Goal: Manage account settings

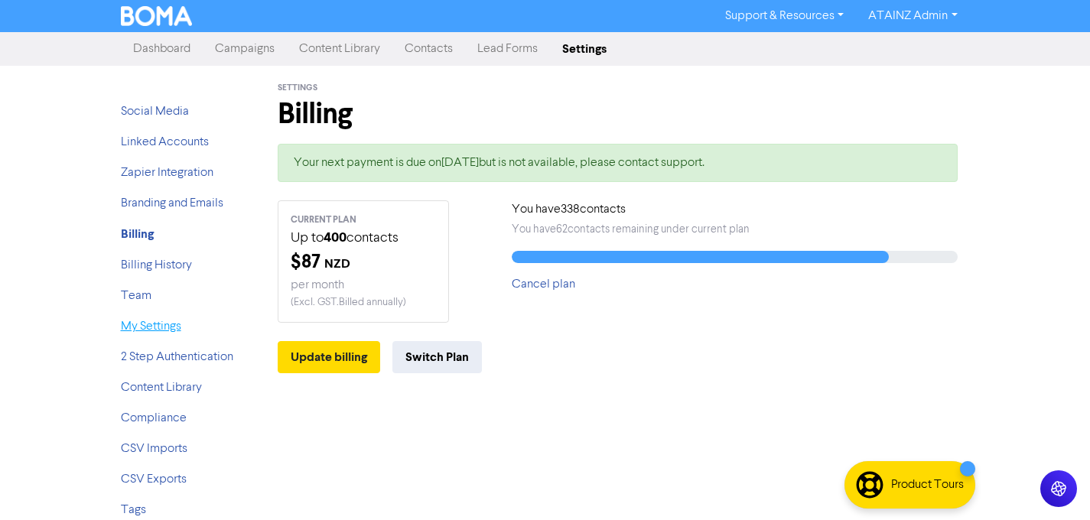
click at [164, 332] on link "My Settings" at bounding box center [151, 326] width 60 height 12
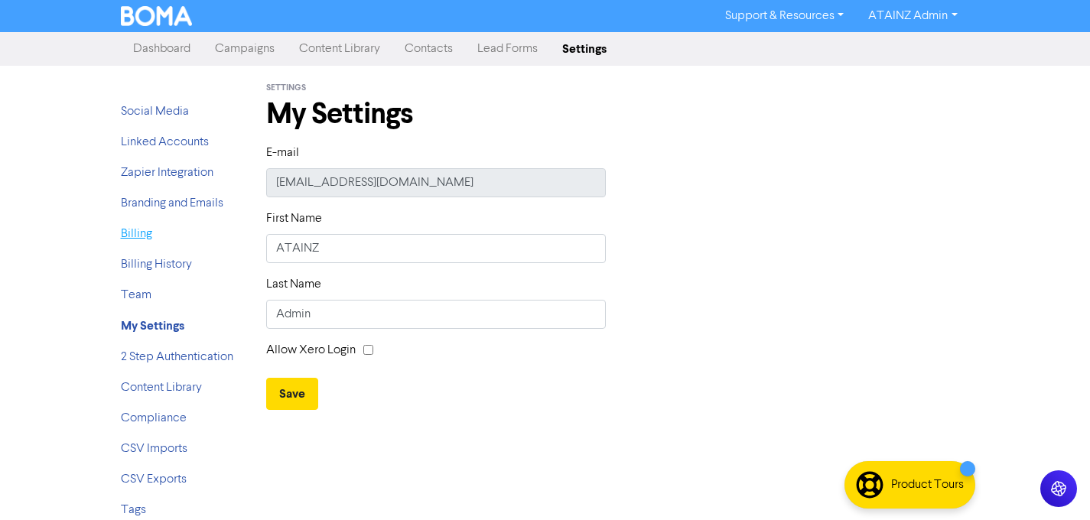
click at [145, 237] on link "Billing" at bounding box center [136, 234] width 31 height 12
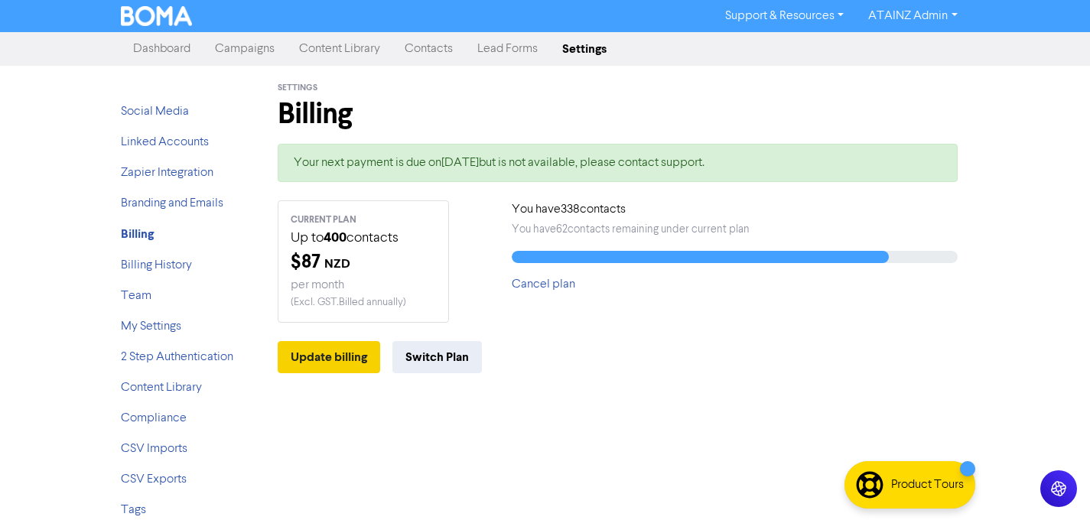
click at [299, 350] on button "Update billing" at bounding box center [329, 357] width 102 height 32
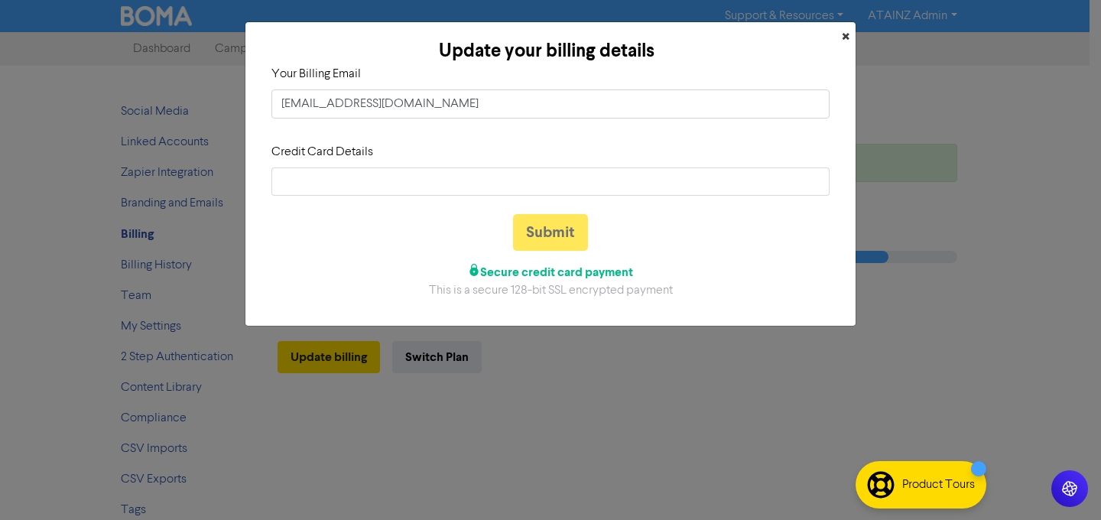
click at [848, 36] on span "×" at bounding box center [846, 37] width 8 height 23
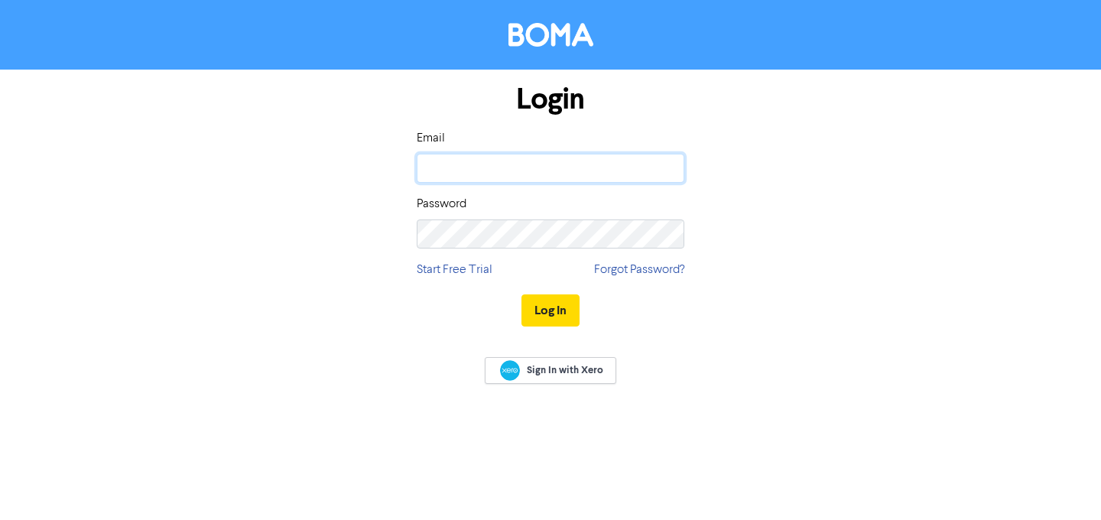
type input "[EMAIL_ADDRESS][DOMAIN_NAME]"
click at [564, 306] on button "Log In" at bounding box center [551, 310] width 58 height 32
